Goal: Task Accomplishment & Management: Manage account settings

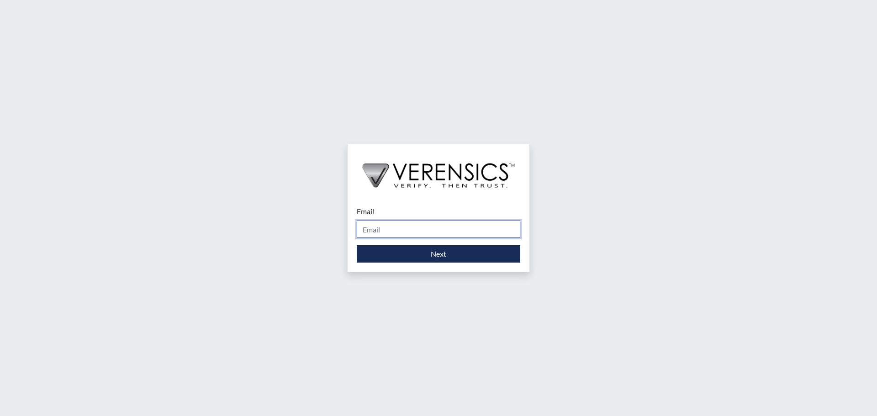
click at [419, 230] on input "Email" at bounding box center [439, 229] width 164 height 17
type input "[EMAIL_ADDRESS][DOMAIN_NAME]"
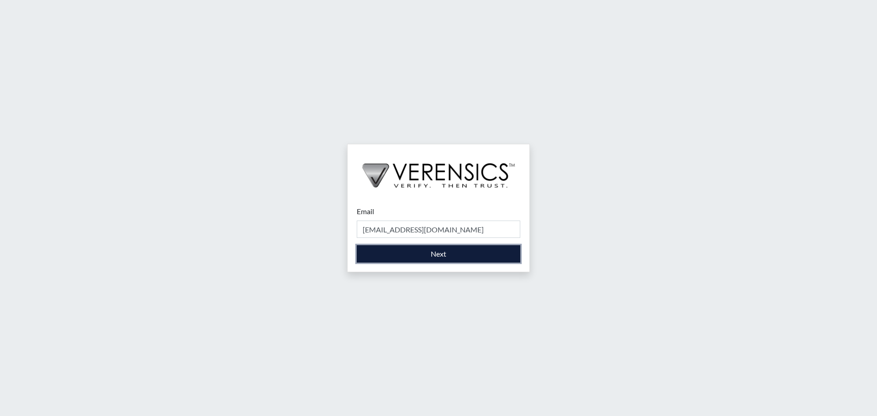
click at [466, 253] on button "Next" at bounding box center [439, 253] width 164 height 17
